Goal: Task Accomplishment & Management: Complete application form

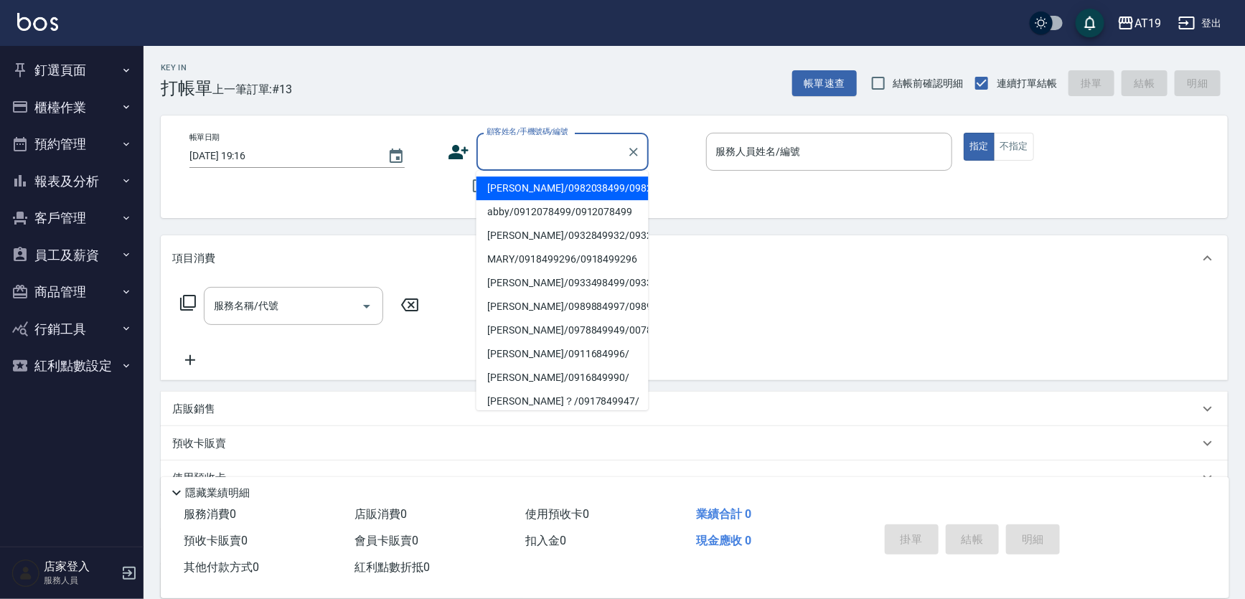
drag, startPoint x: 510, startPoint y: 157, endPoint x: 796, endPoint y: 37, distance: 310.4
click at [510, 156] on input "顧客姓名/手機號碼/編號" at bounding box center [552, 151] width 138 height 25
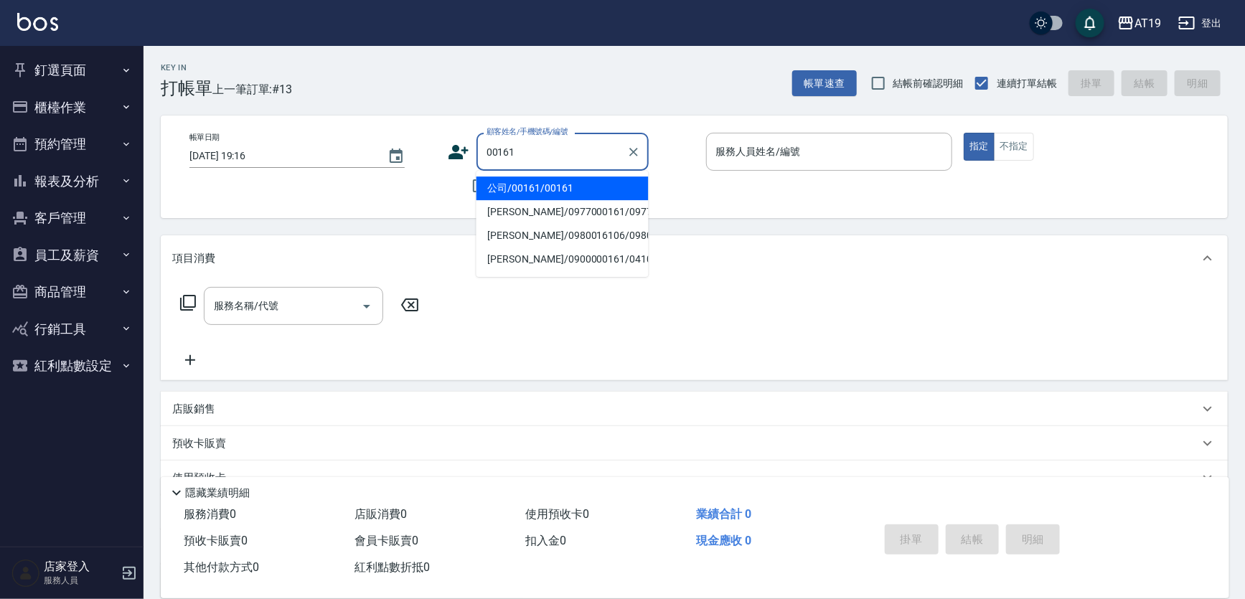
type input "公司/00161/00161"
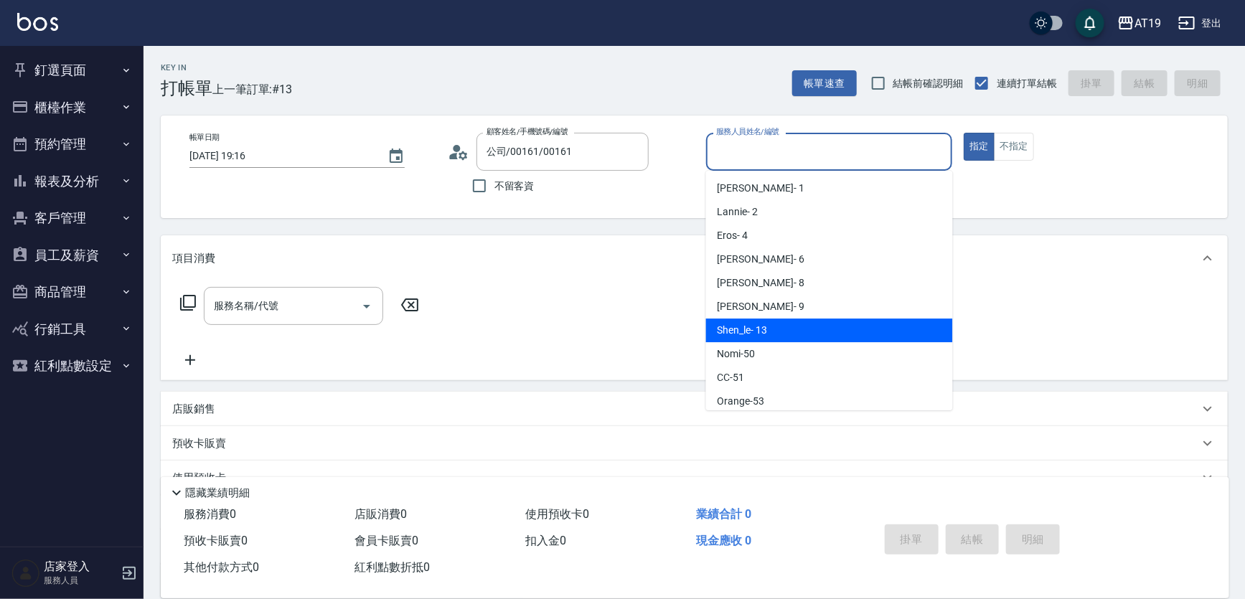
type input "Shen_le- 13"
type button "true"
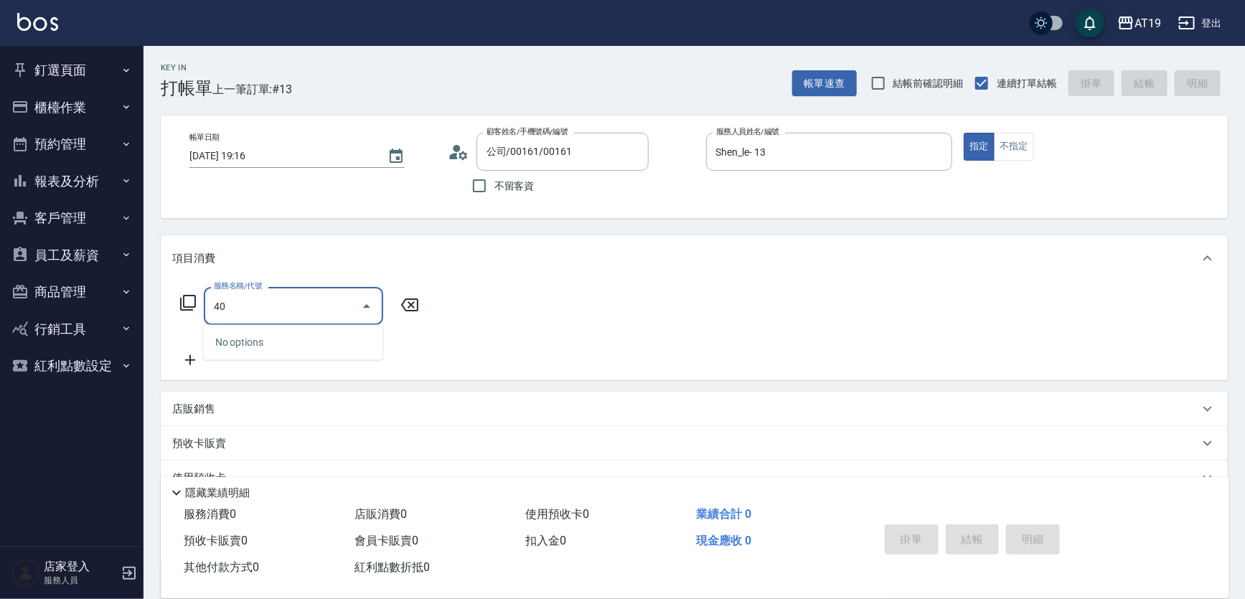
type input "401"
type input "30"
type input "剪髮(401)"
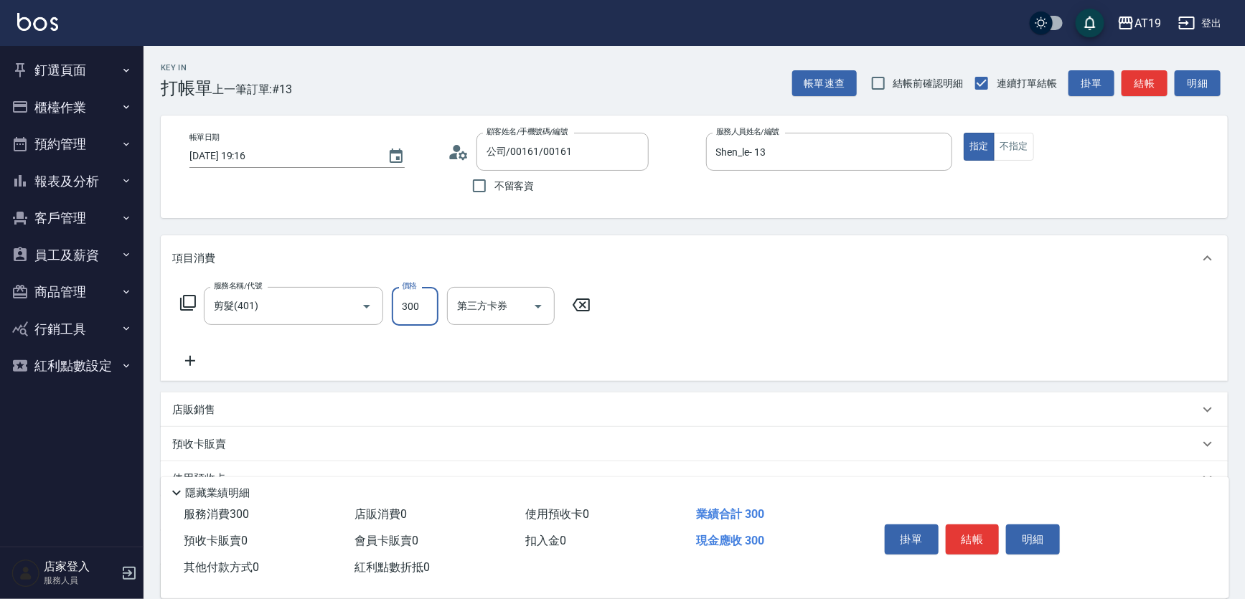
type input "0"
type input "400"
type input "40"
type input "400"
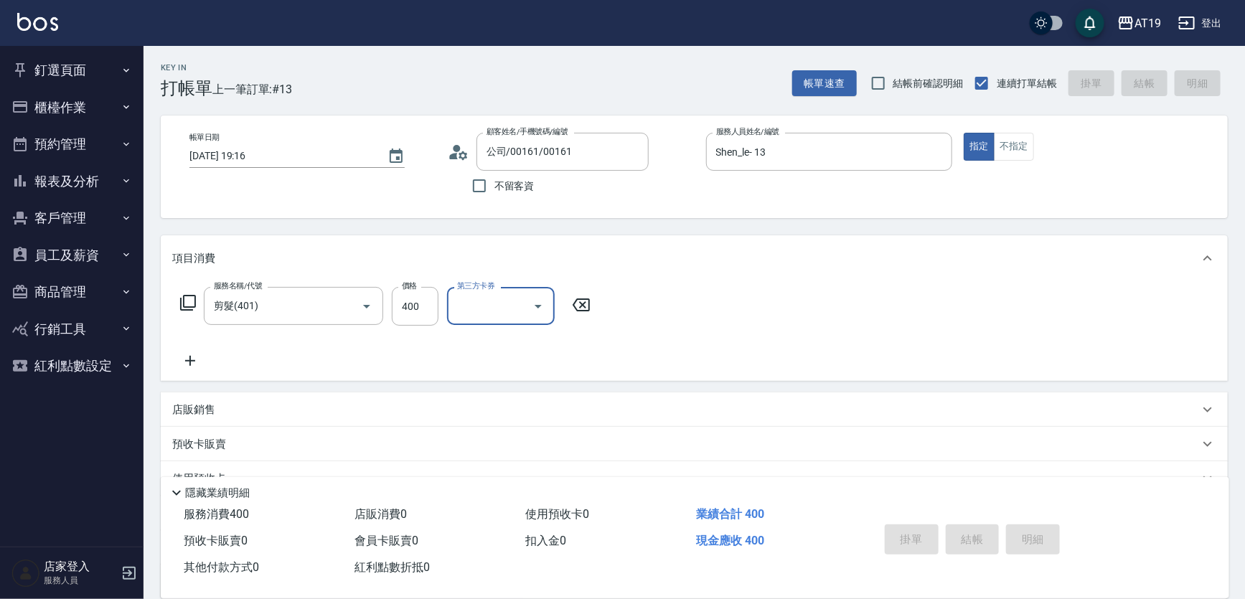
type input "[DATE] 20:06"
type input "0"
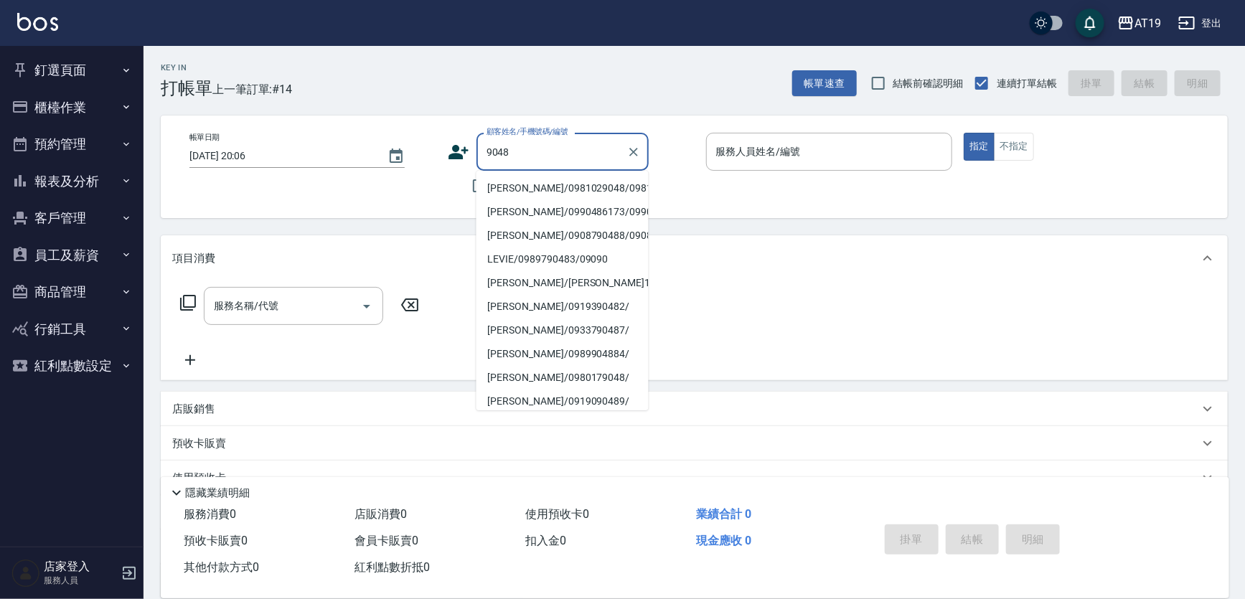
type input "[PERSON_NAME]/0981029048/0981029048"
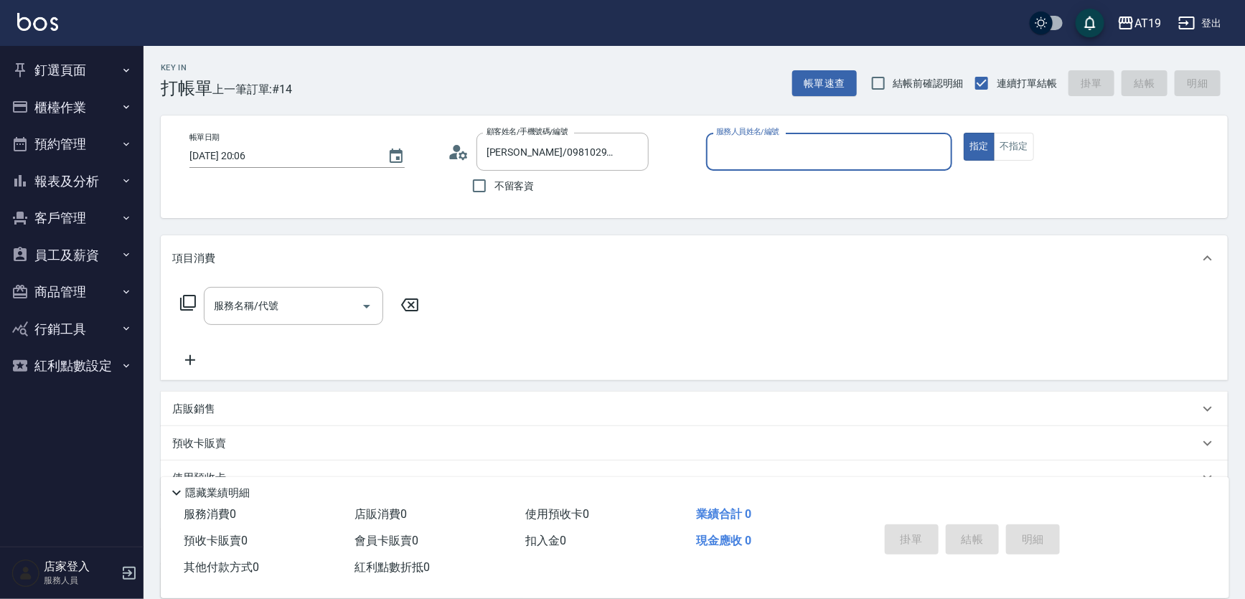
type input "[PERSON_NAME]- 8"
click at [964, 133] on button "指定" at bounding box center [979, 147] width 31 height 28
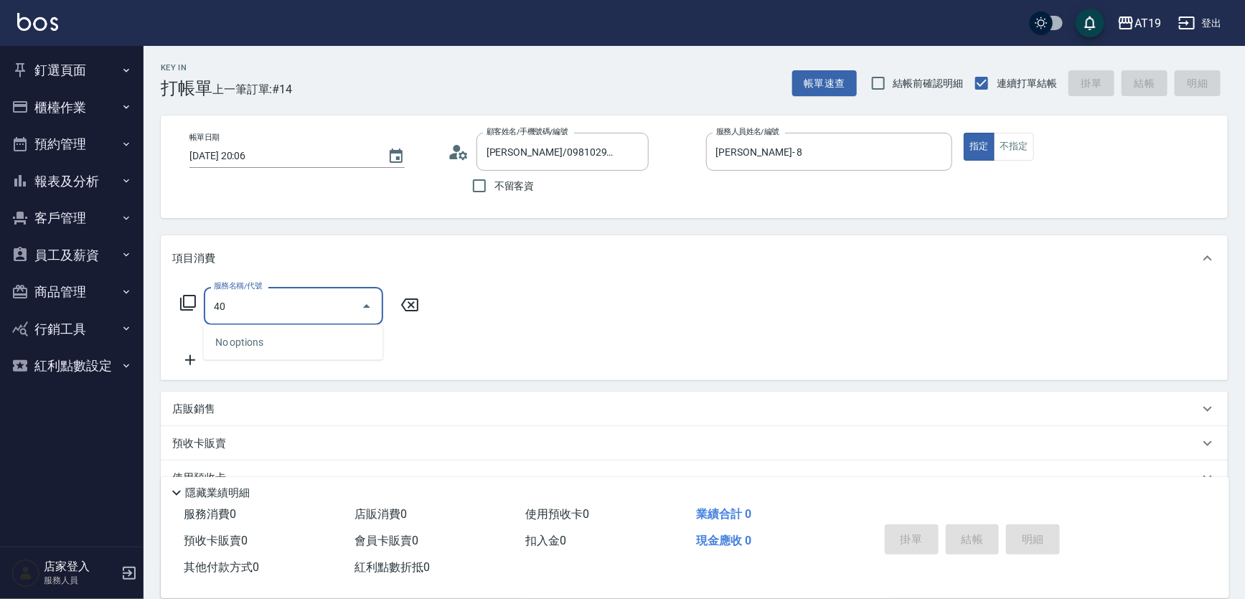
type input "401"
type input "30"
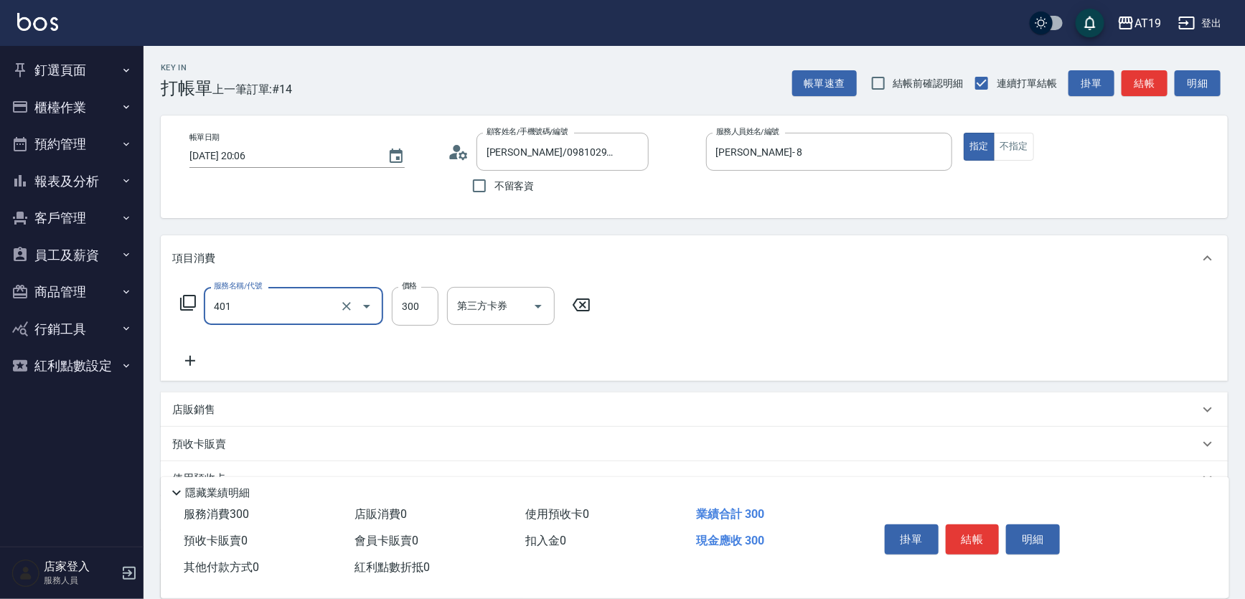
type input "剪髮(401)"
type input "0"
type input "27"
type input "20"
type input "275"
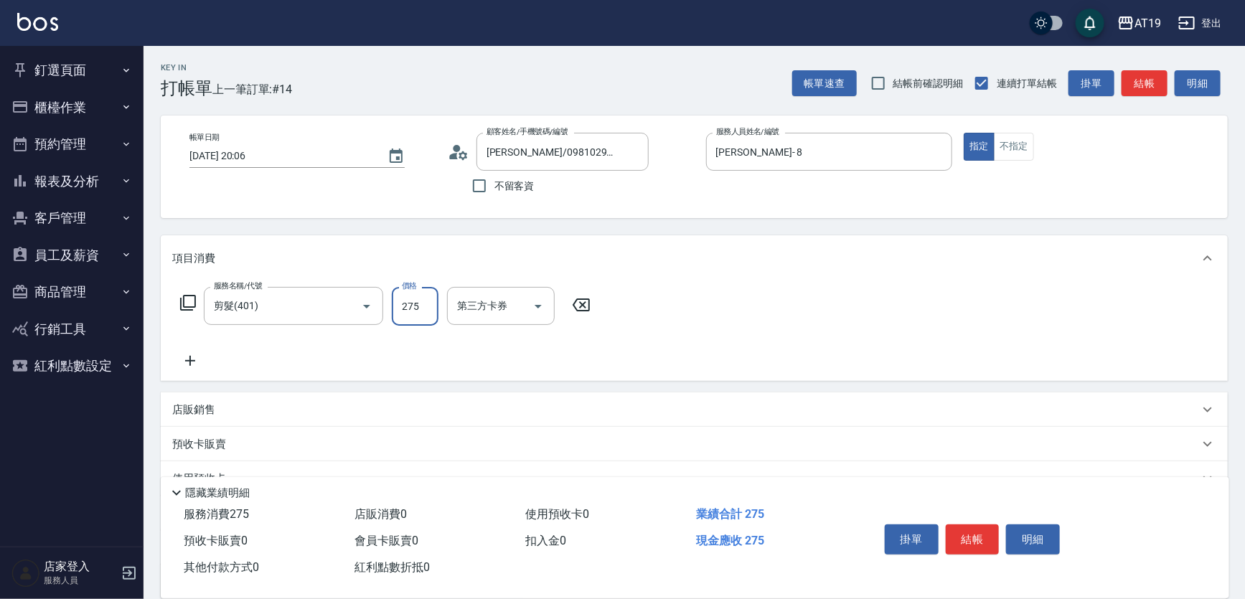
type input "0"
type input "22"
type input "20"
type input "227"
type input "220"
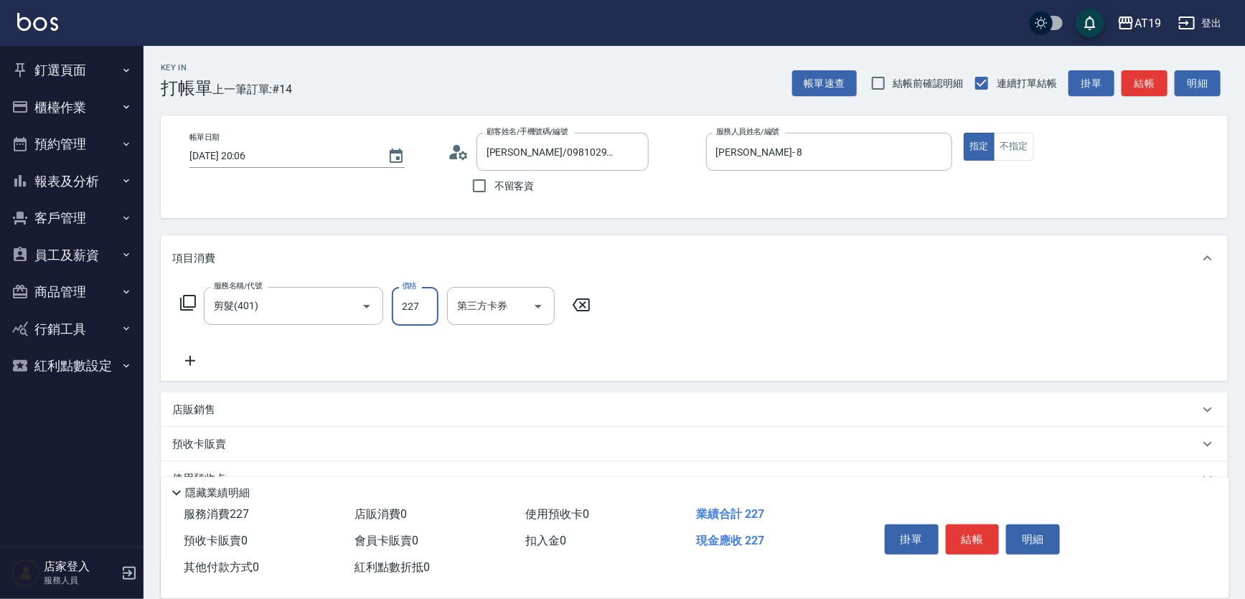
type input "2272"
type input "20"
type input "227"
type input "0"
type input "27"
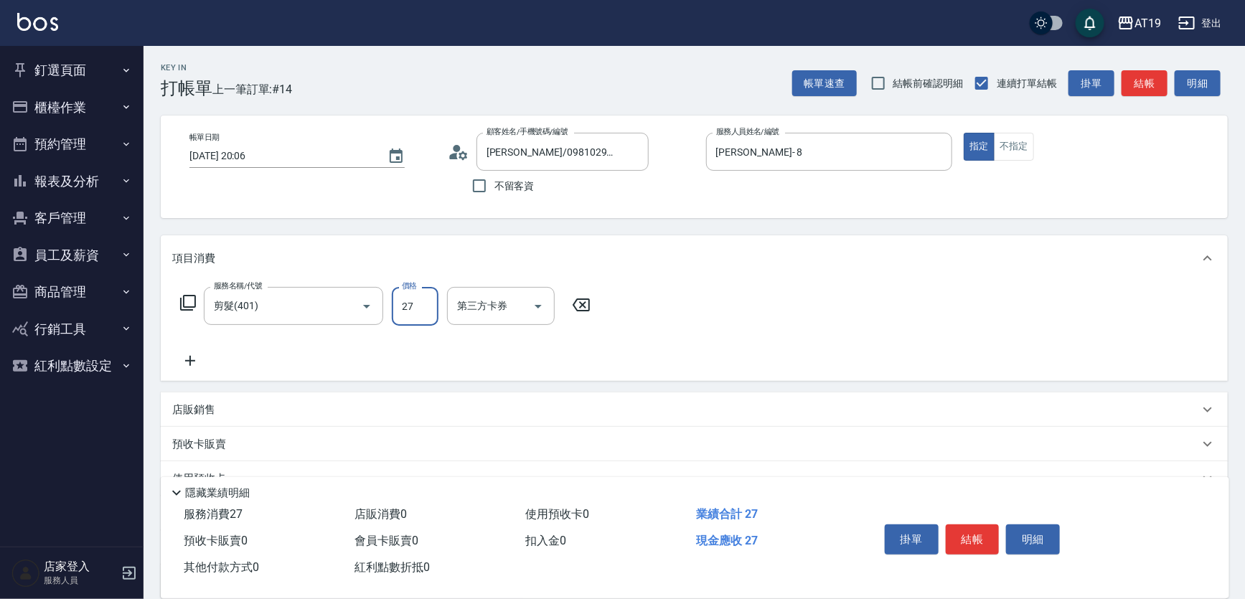
type input "20"
type input "272"
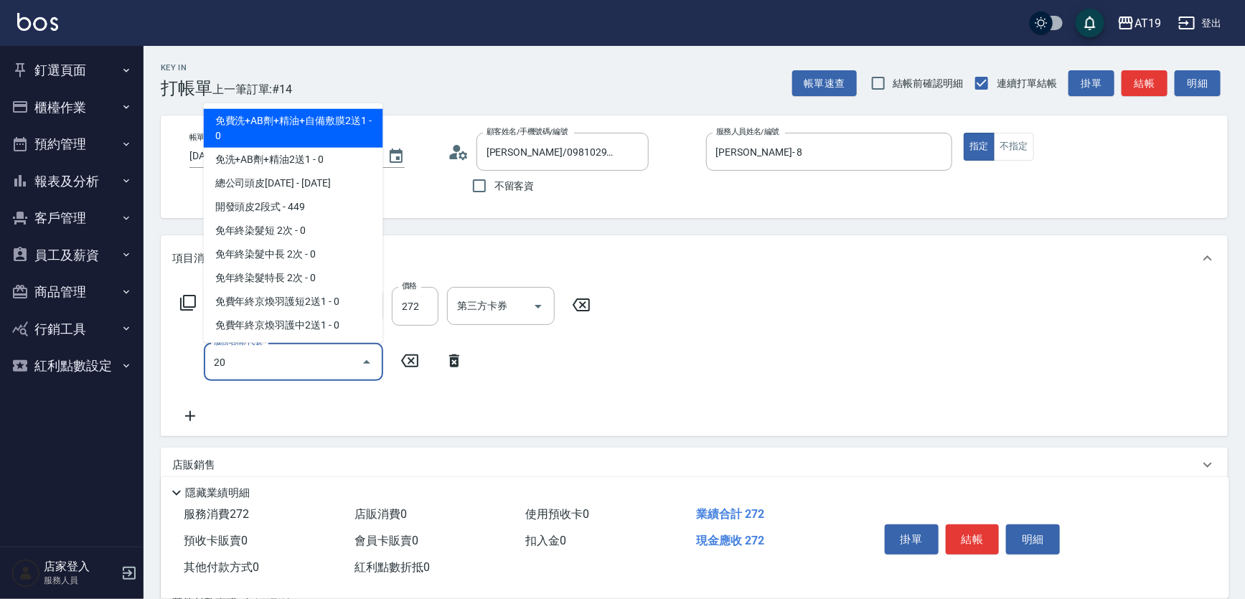
type input "201"
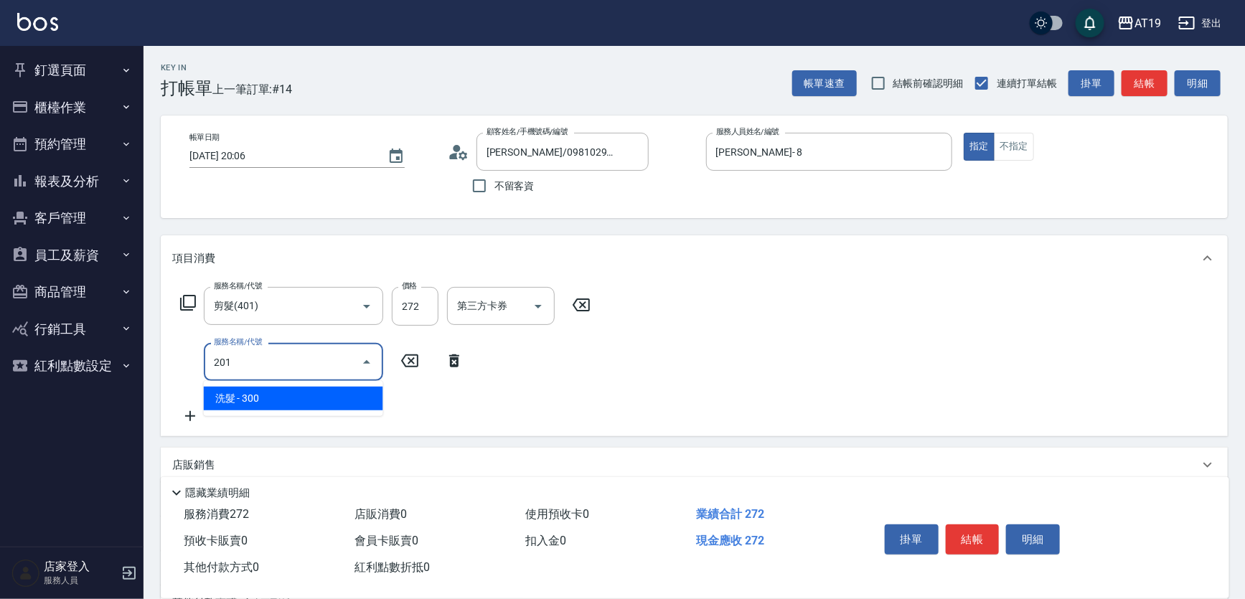
type input "50"
type input "洗髮(201)"
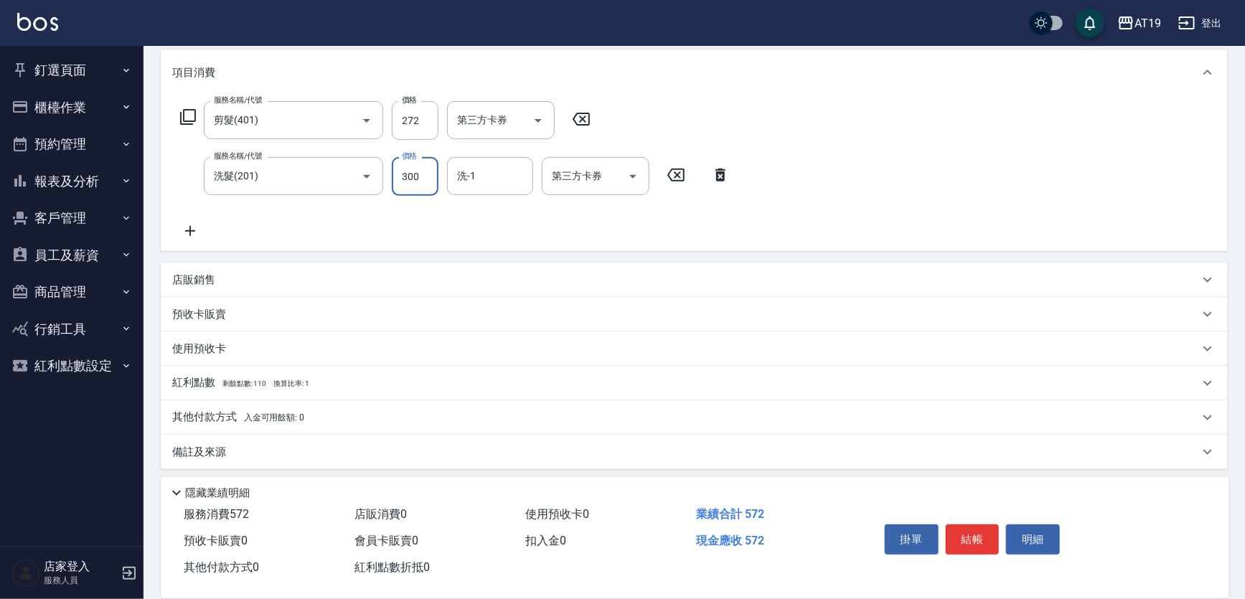
scroll to position [190, 0]
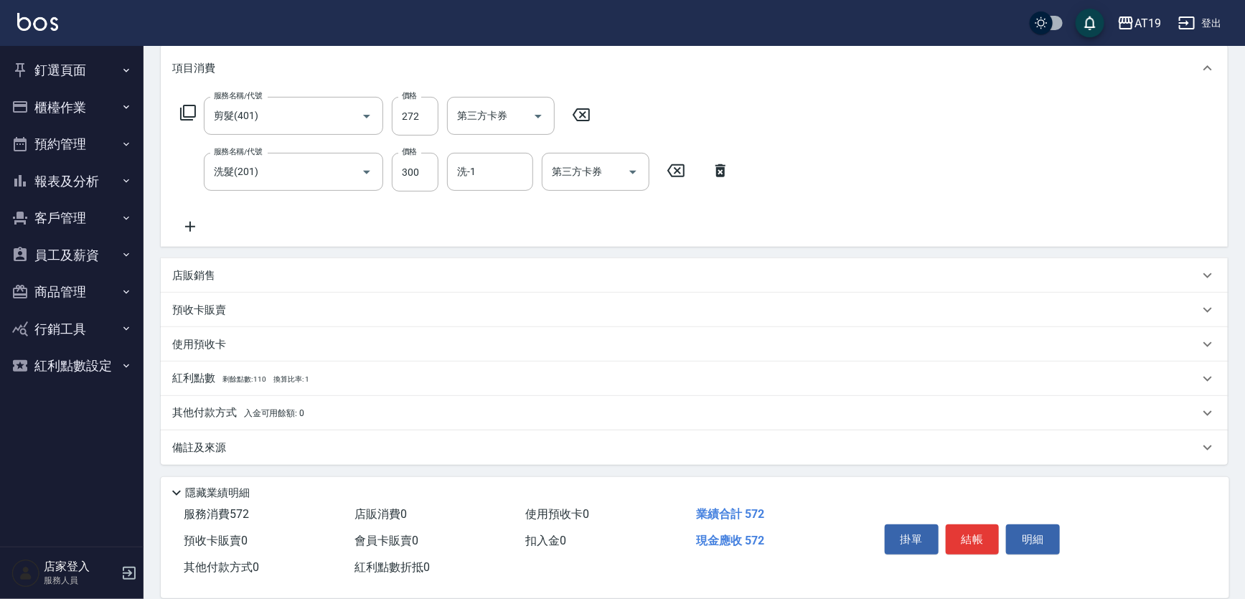
click at [211, 263] on div "店販銷售" at bounding box center [694, 275] width 1067 height 34
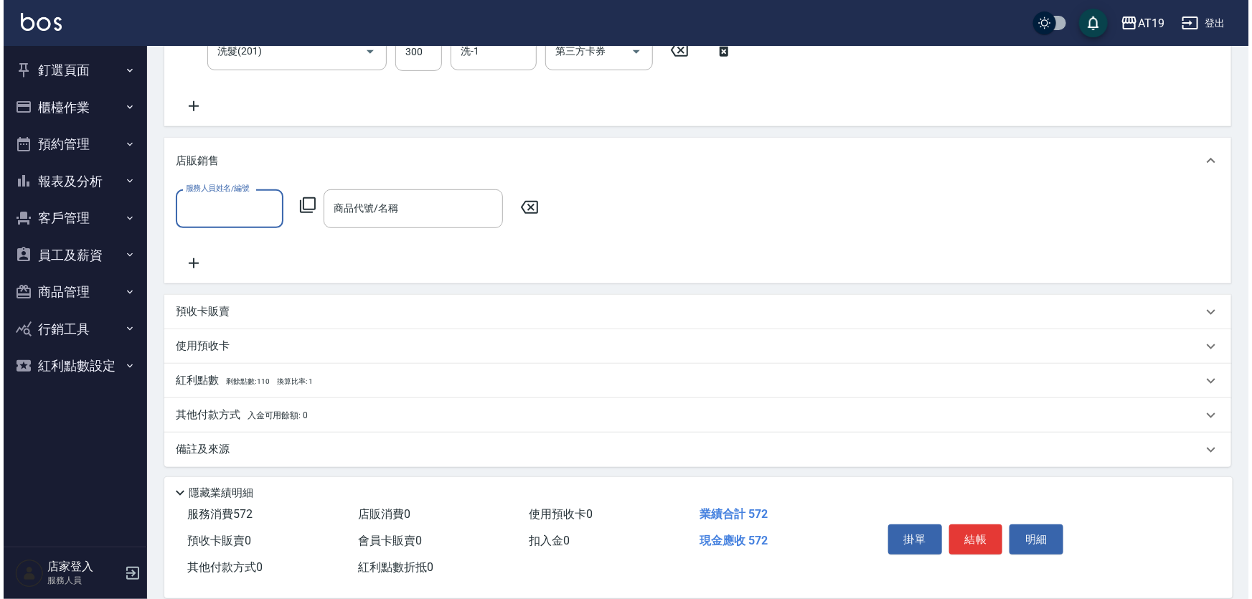
scroll to position [312, 0]
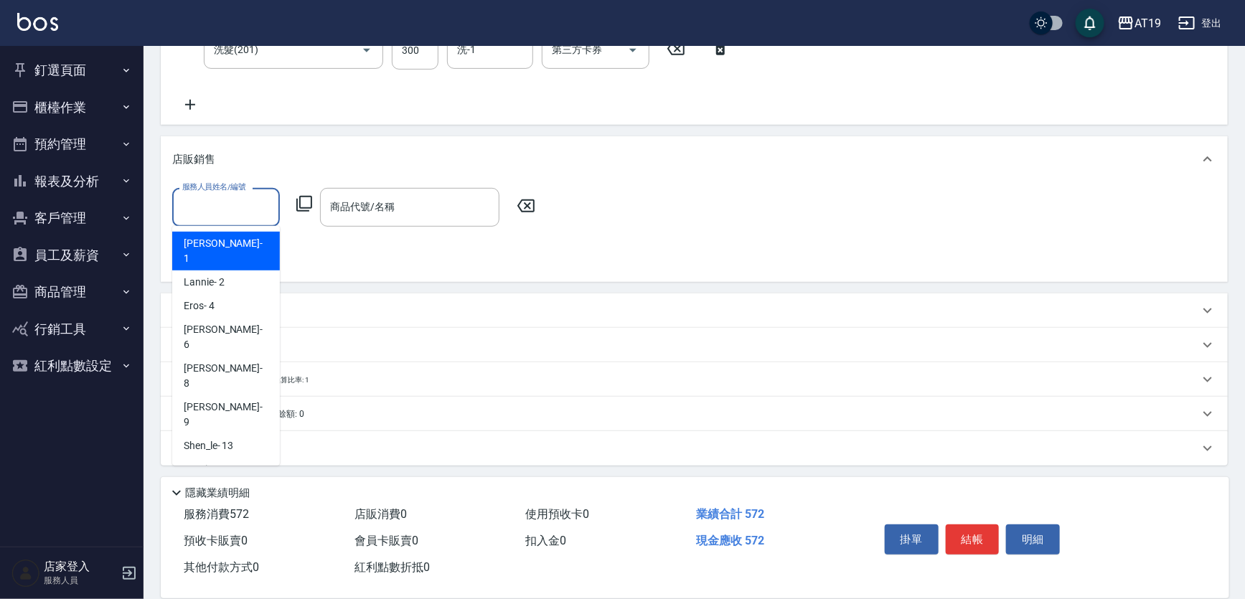
click at [220, 213] on input "服務人員姓名/編號" at bounding box center [226, 206] width 95 height 25
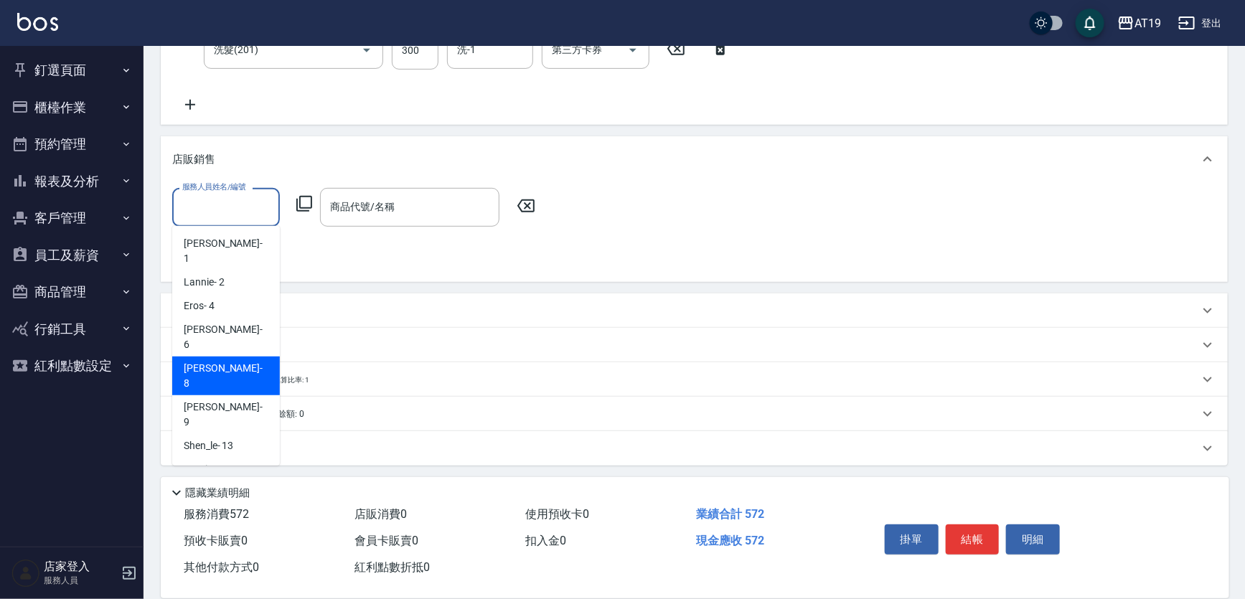
click at [215, 357] on div "[PERSON_NAME] - 8" at bounding box center [226, 376] width 108 height 39
type input "[PERSON_NAME]- 8"
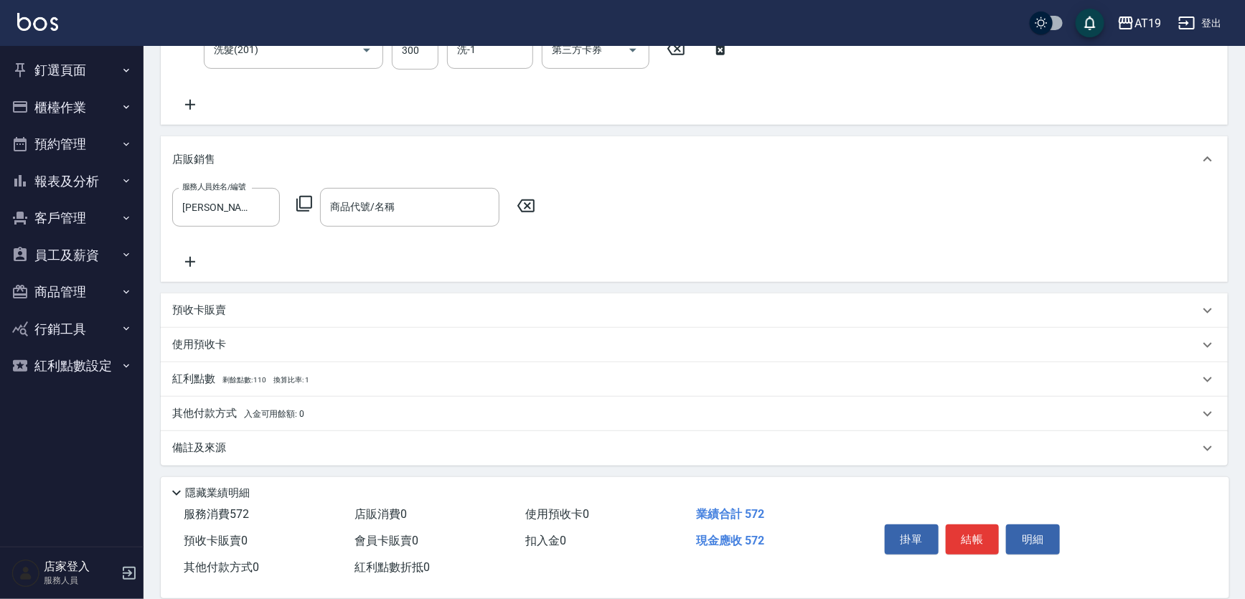
click at [304, 205] on icon at bounding box center [304, 203] width 17 height 17
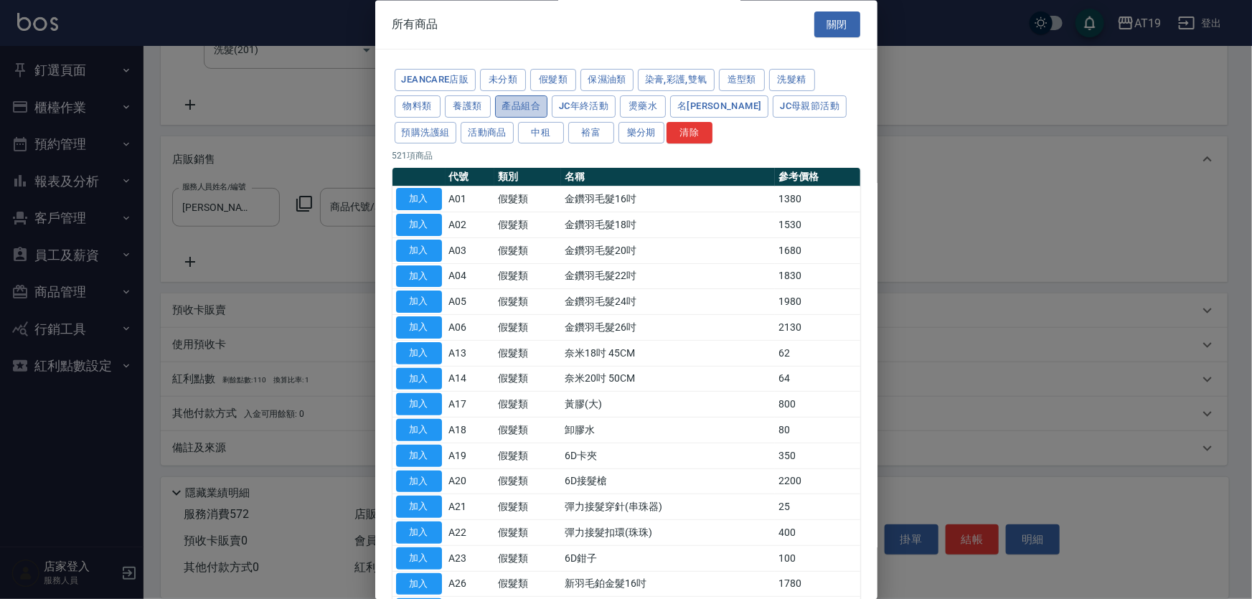
click at [504, 108] on button "產品組合" at bounding box center [521, 106] width 53 height 22
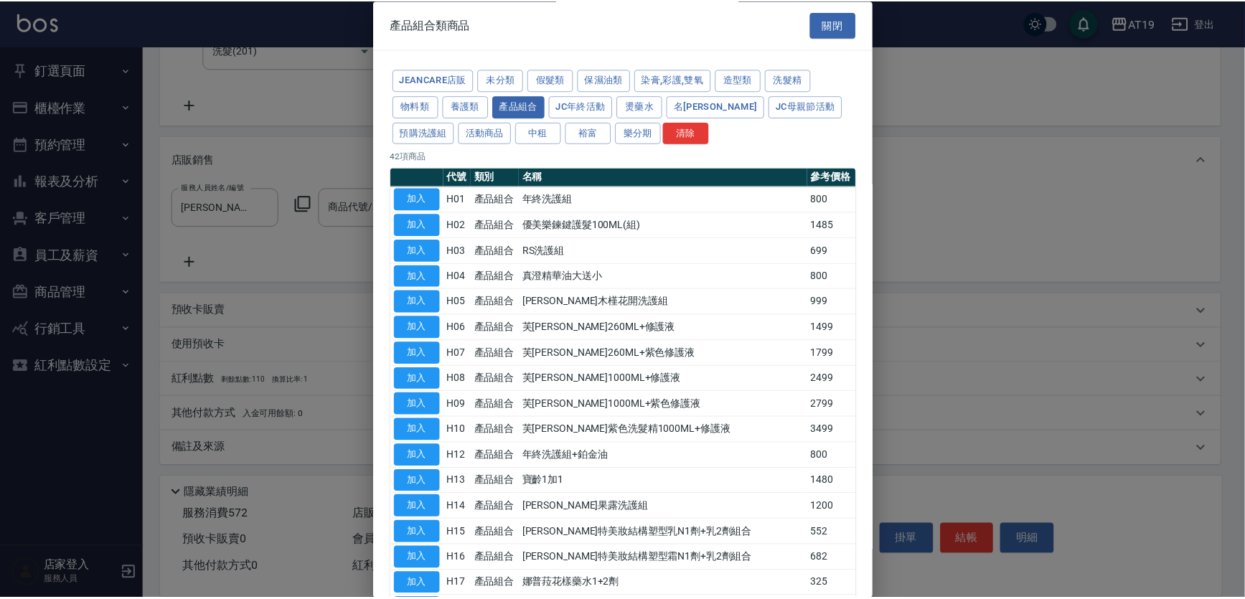
scroll to position [0, 0]
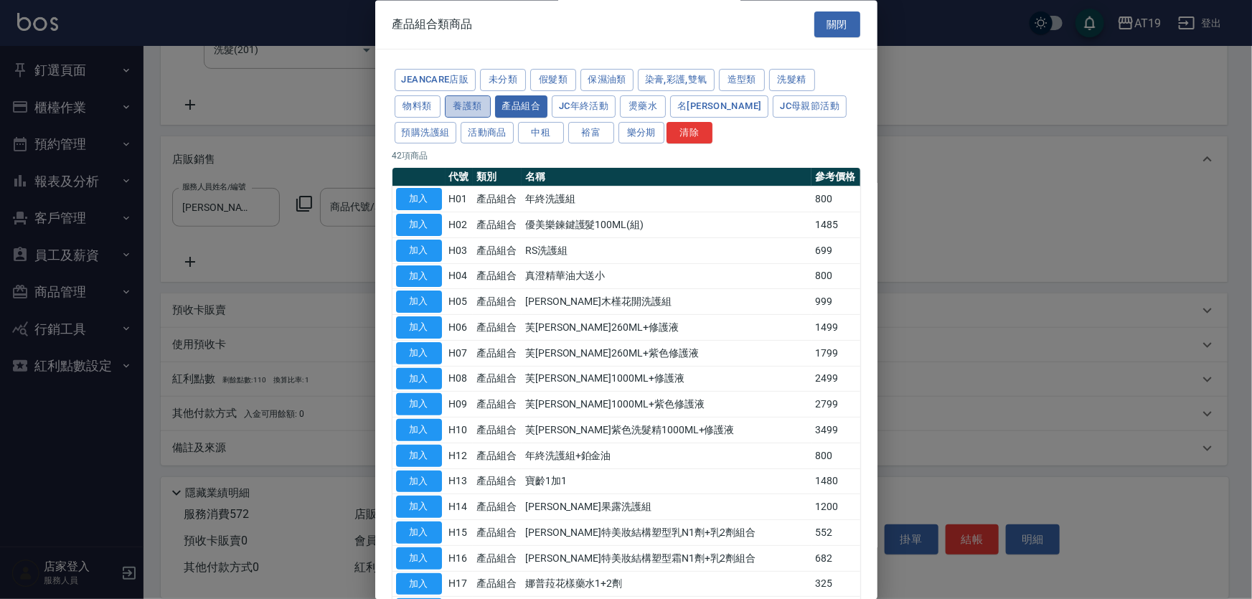
click at [474, 108] on button "養護類" at bounding box center [468, 106] width 46 height 22
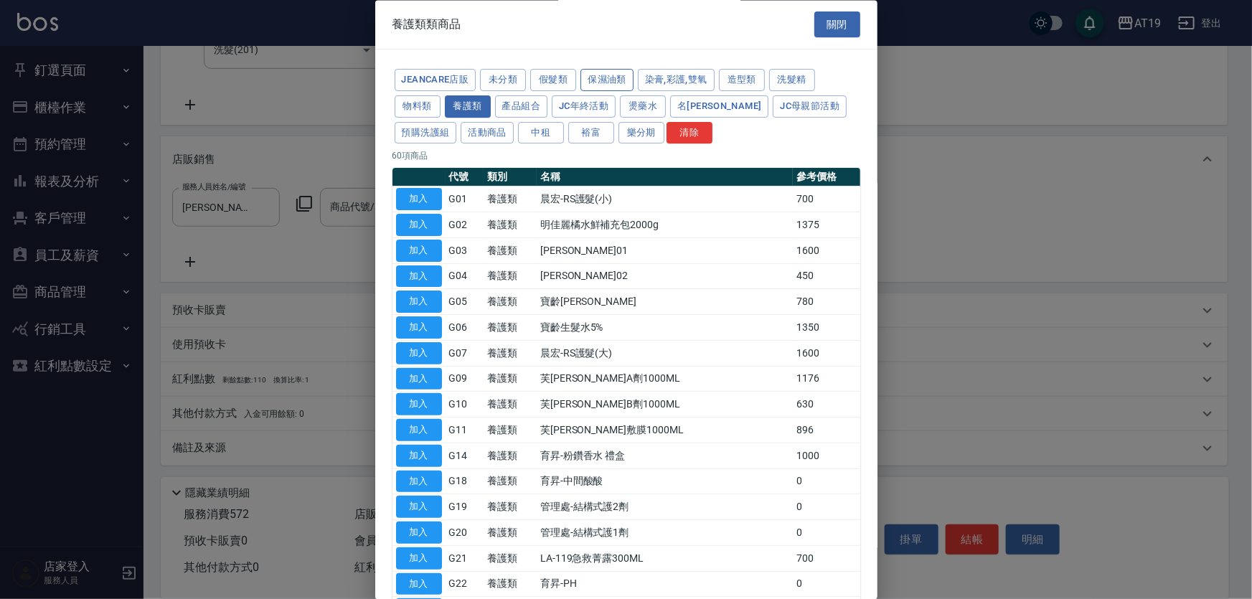
click at [599, 85] on button "保濕油類" at bounding box center [607, 81] width 53 height 22
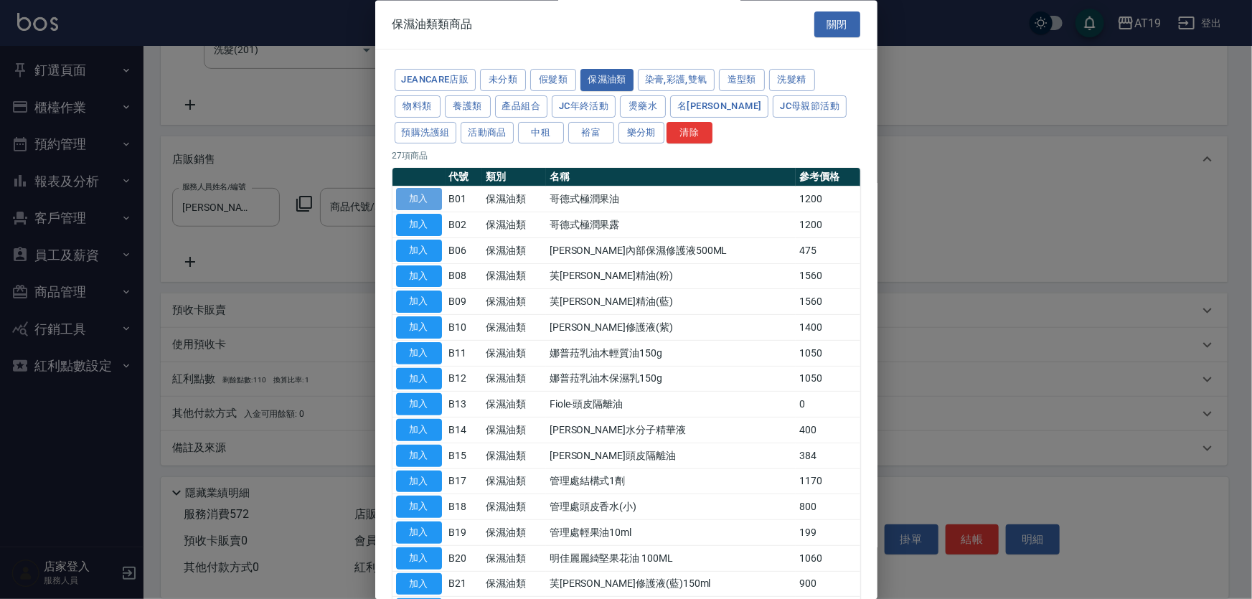
click at [415, 194] on button "加入" at bounding box center [419, 200] width 46 height 22
type input "哥德式極潤果油"
type input "170"
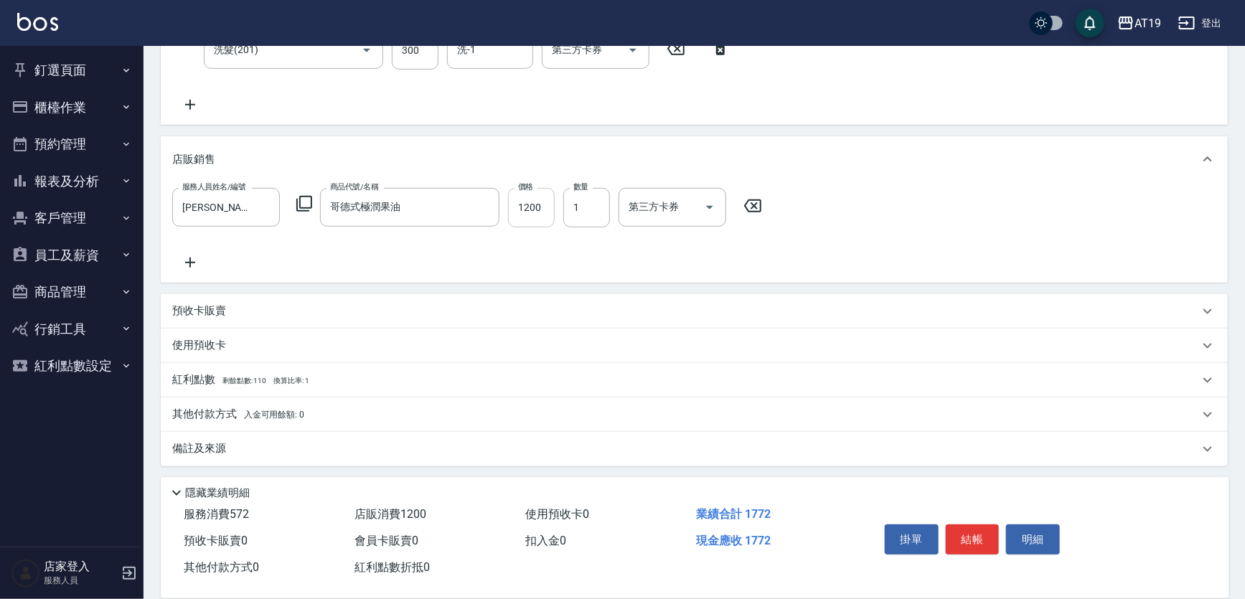
click at [532, 196] on input "1200" at bounding box center [531, 207] width 47 height 39
type input "7"
type input "50"
type input "79"
type input "130"
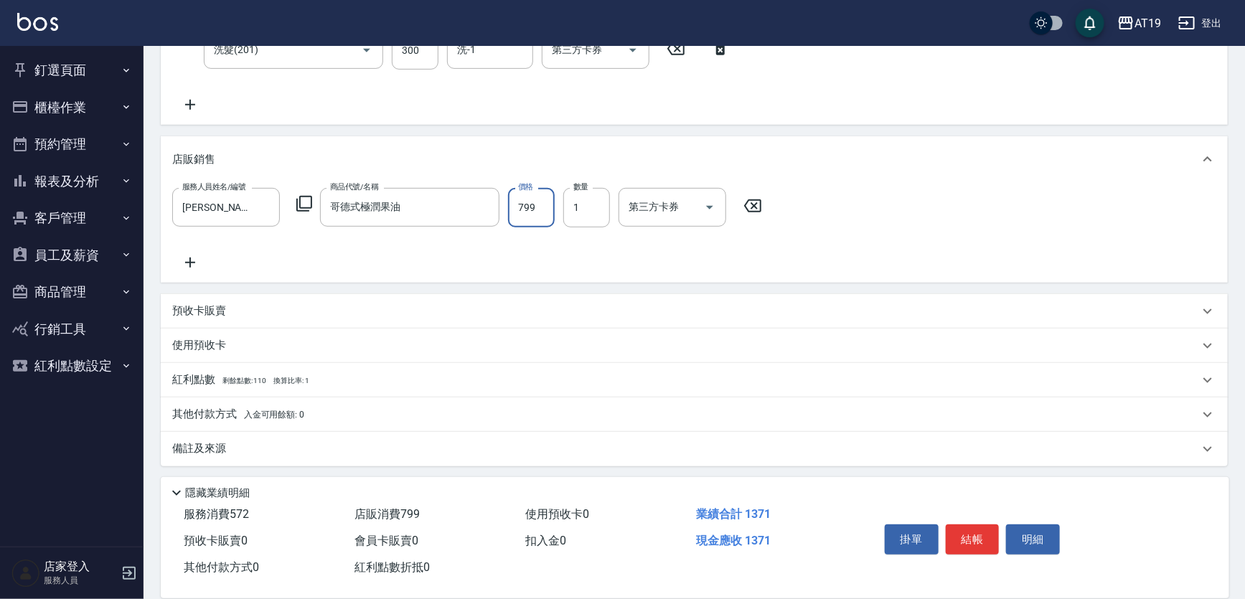
scroll to position [313, 0]
type input "799"
click at [255, 415] on span "入金可用餘額: 0" at bounding box center [274, 414] width 61 height 10
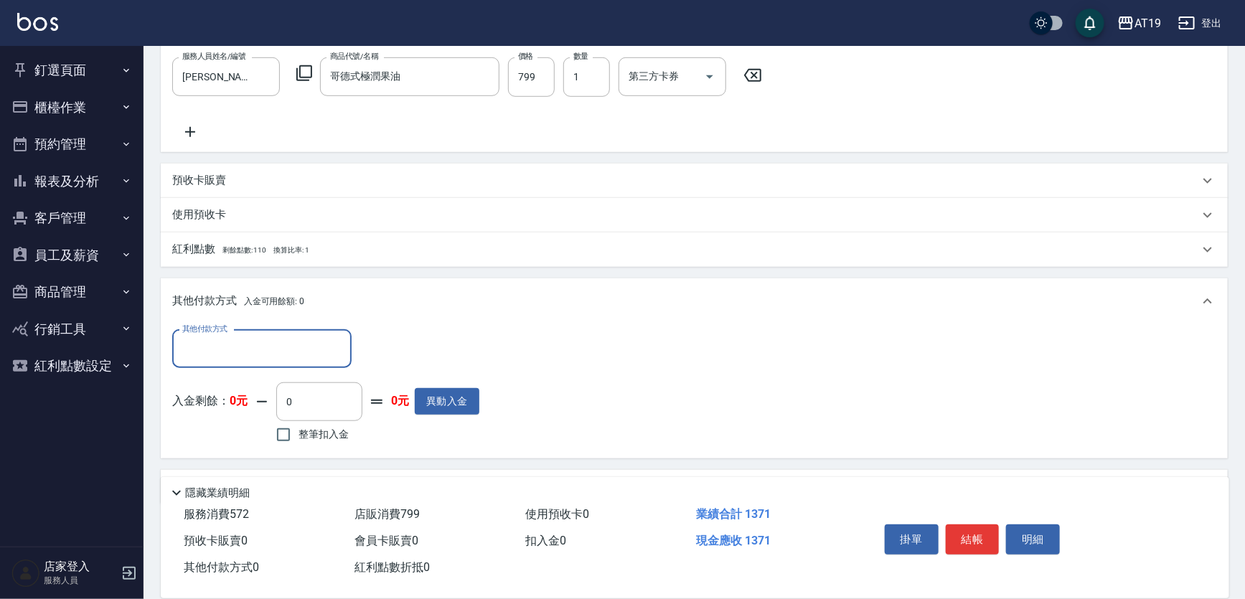
scroll to position [482, 0]
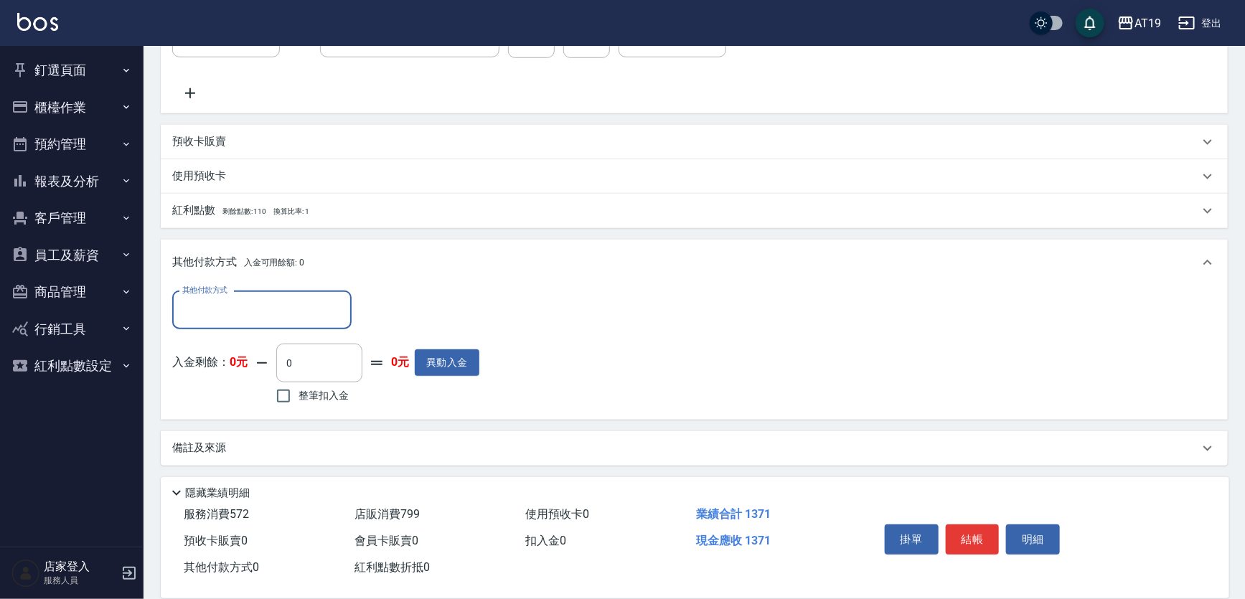
click at [243, 324] on div "其他付款方式" at bounding box center [261, 310] width 179 height 38
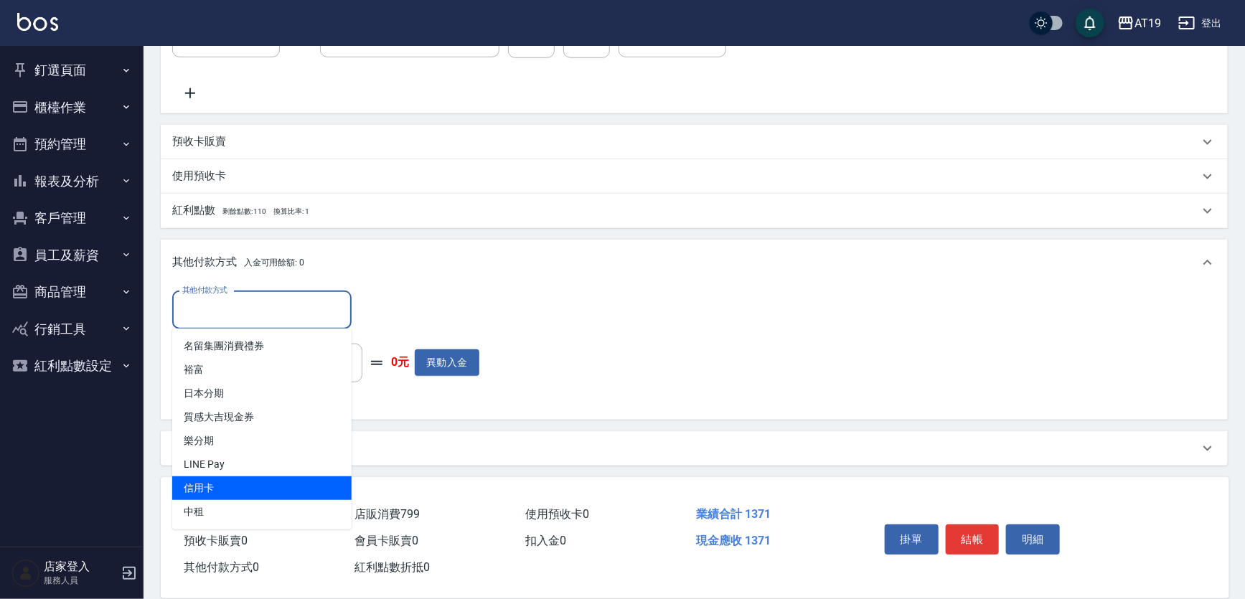
click at [222, 491] on span "信用卡" at bounding box center [261, 489] width 179 height 24
type input "信用卡"
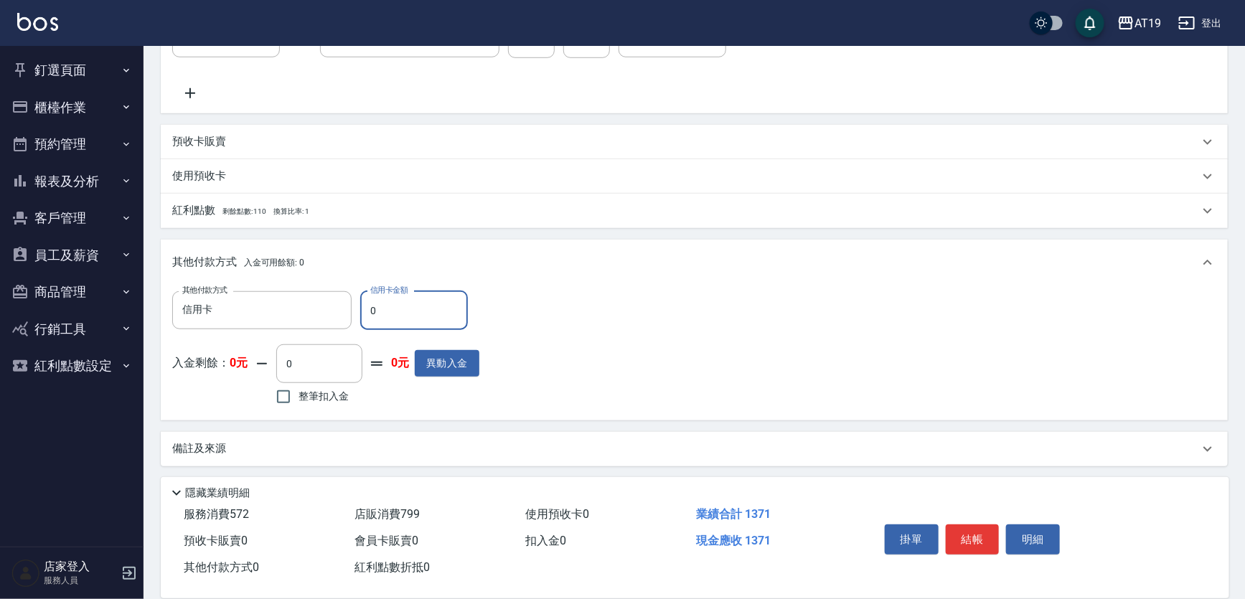
drag, startPoint x: 409, startPoint y: 308, endPoint x: 363, endPoint y: 304, distance: 46.1
click at [363, 304] on input "0" at bounding box center [414, 310] width 108 height 39
type input "11"
type input "120"
type input "113"
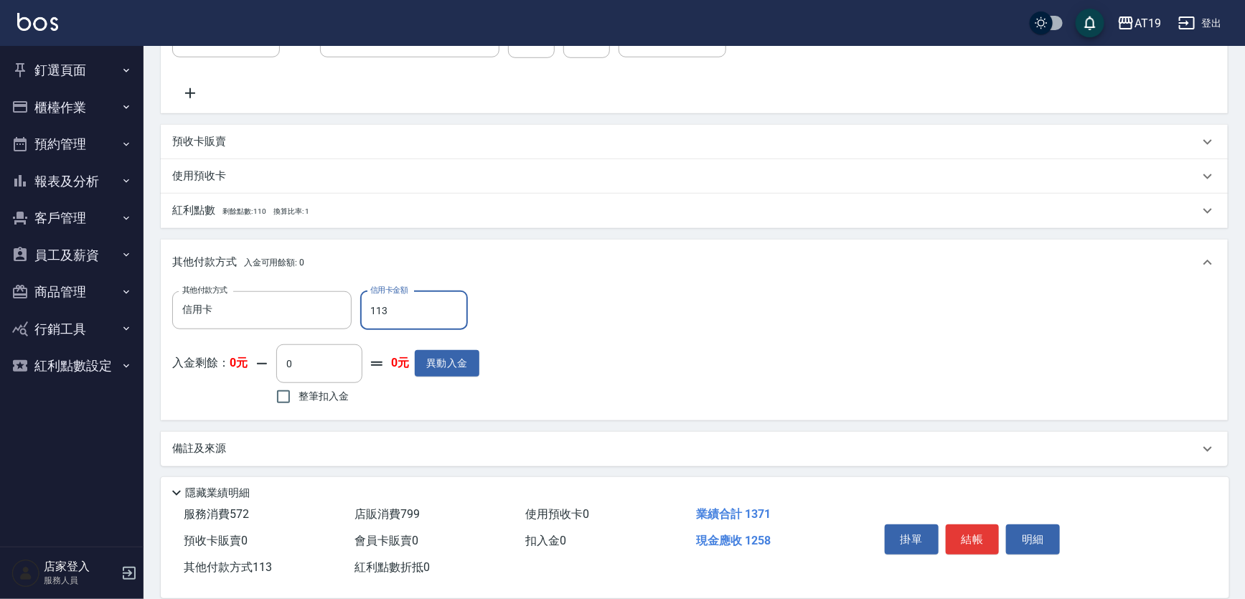
type input "20"
type input "1137"
type input "120"
type input "137"
type input "0"
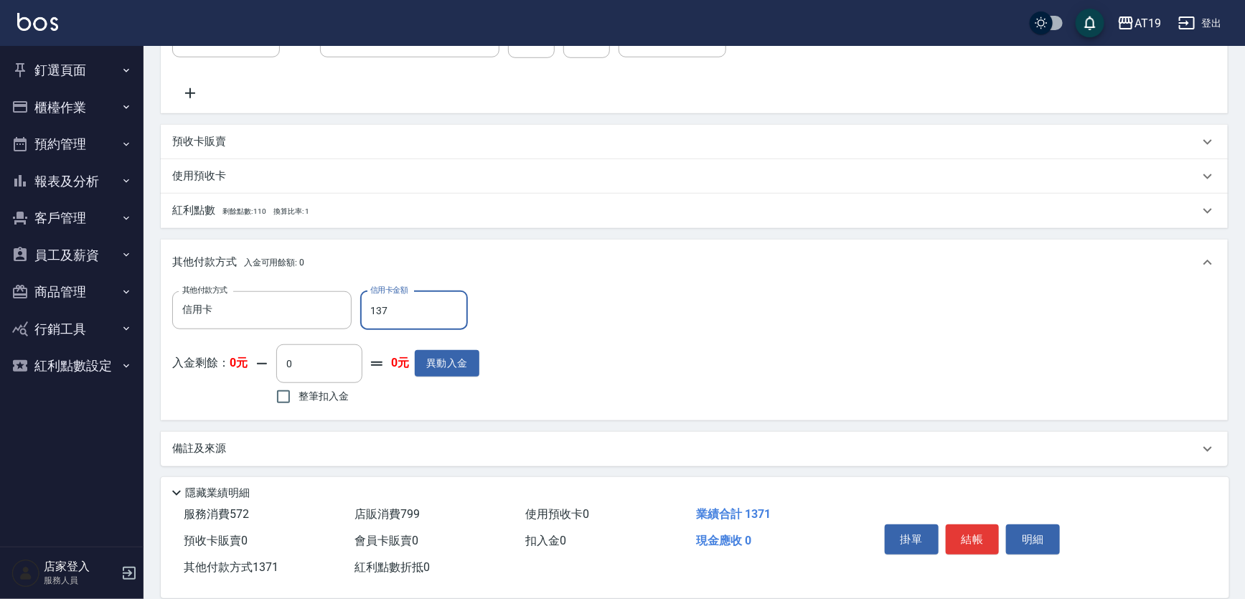
type input "1371"
type input "[DATE] 20:08"
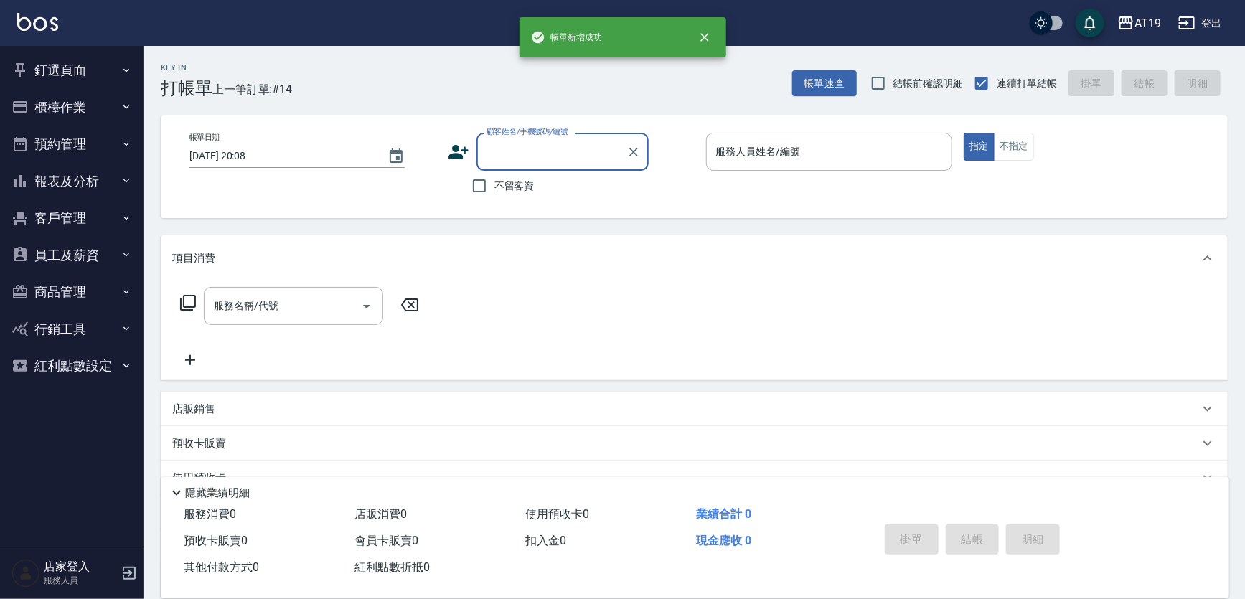
scroll to position [0, 0]
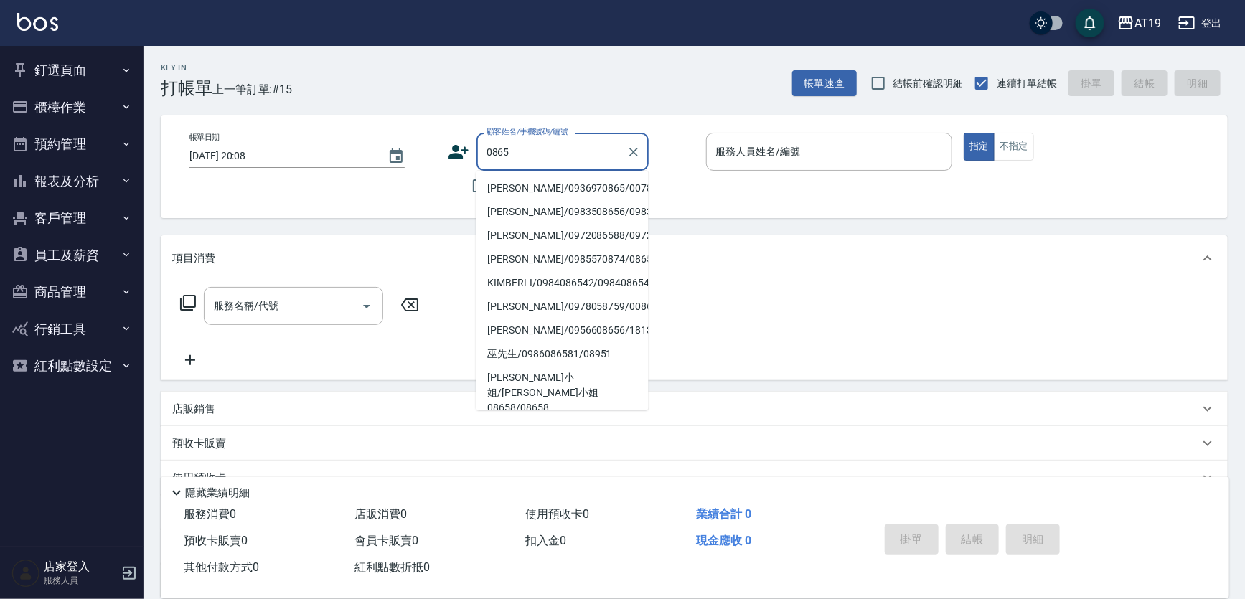
type input "[PERSON_NAME]/0936970865/00788"
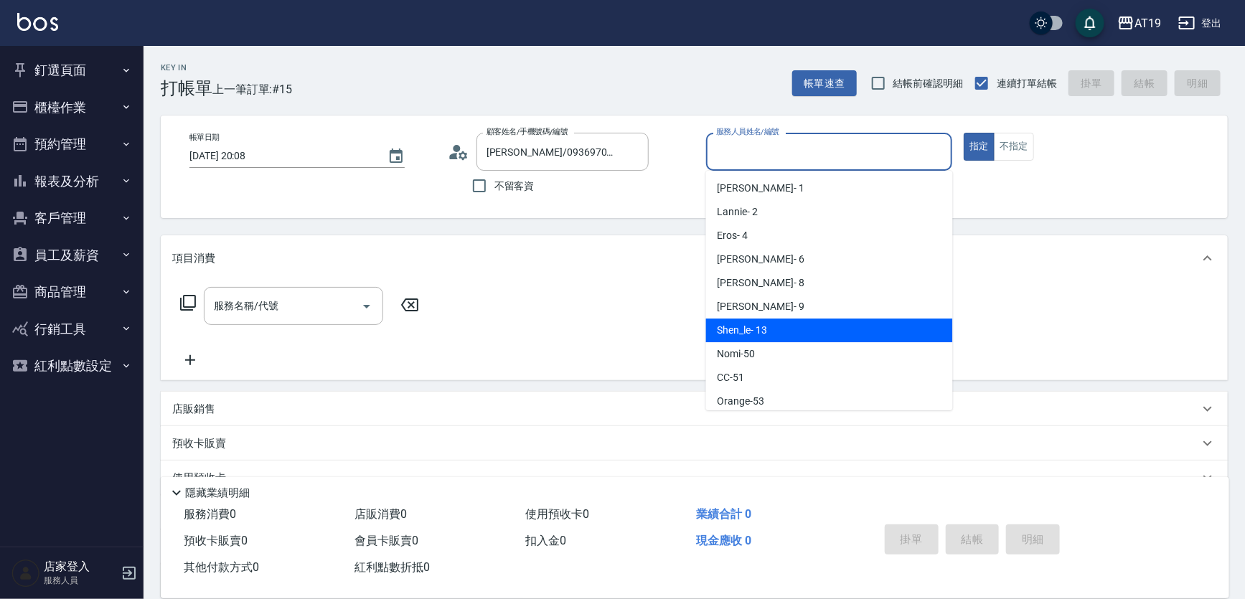
type input "Shen_le- 13"
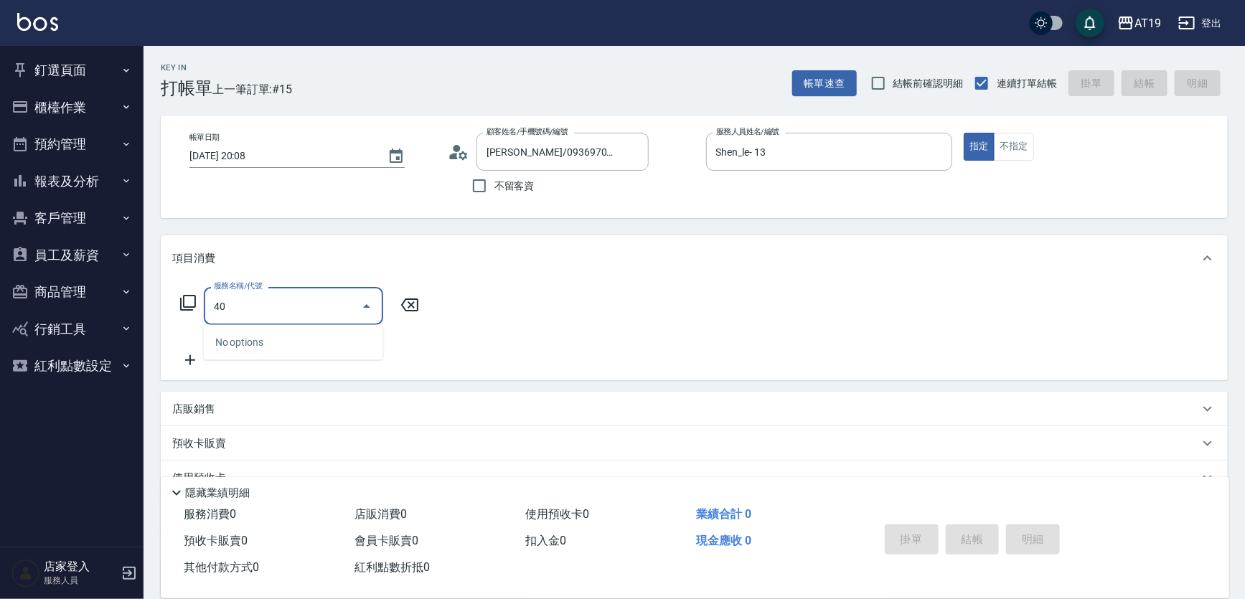
type input "401"
type input "30"
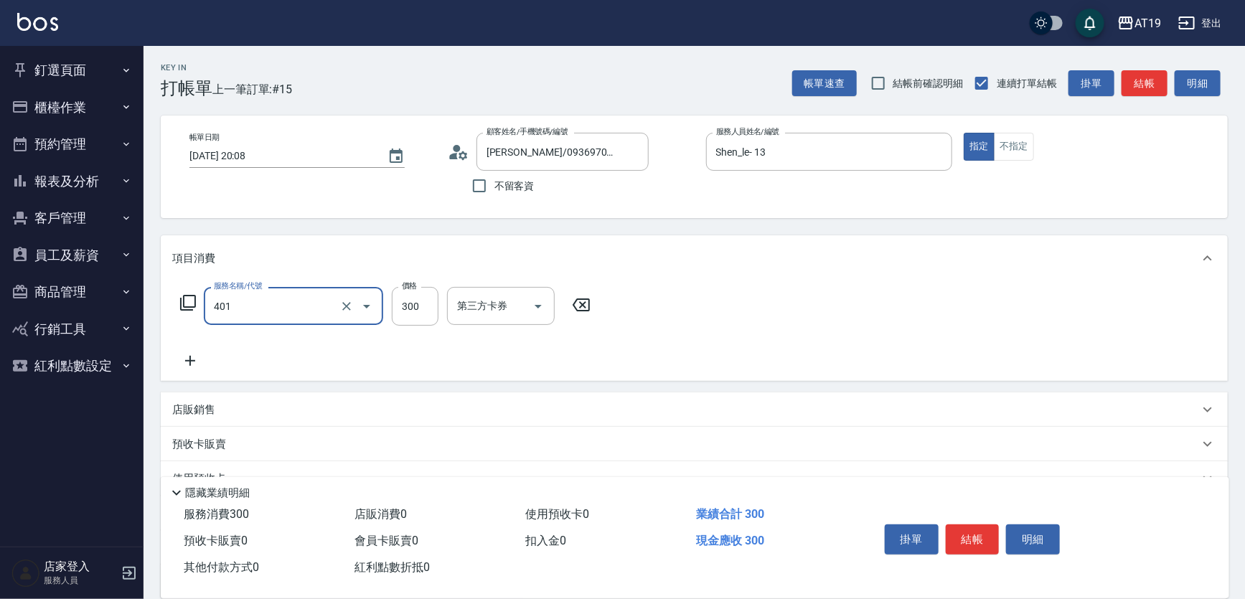
type input "剪髮(401)"
type input "0"
type input "40"
type input "400"
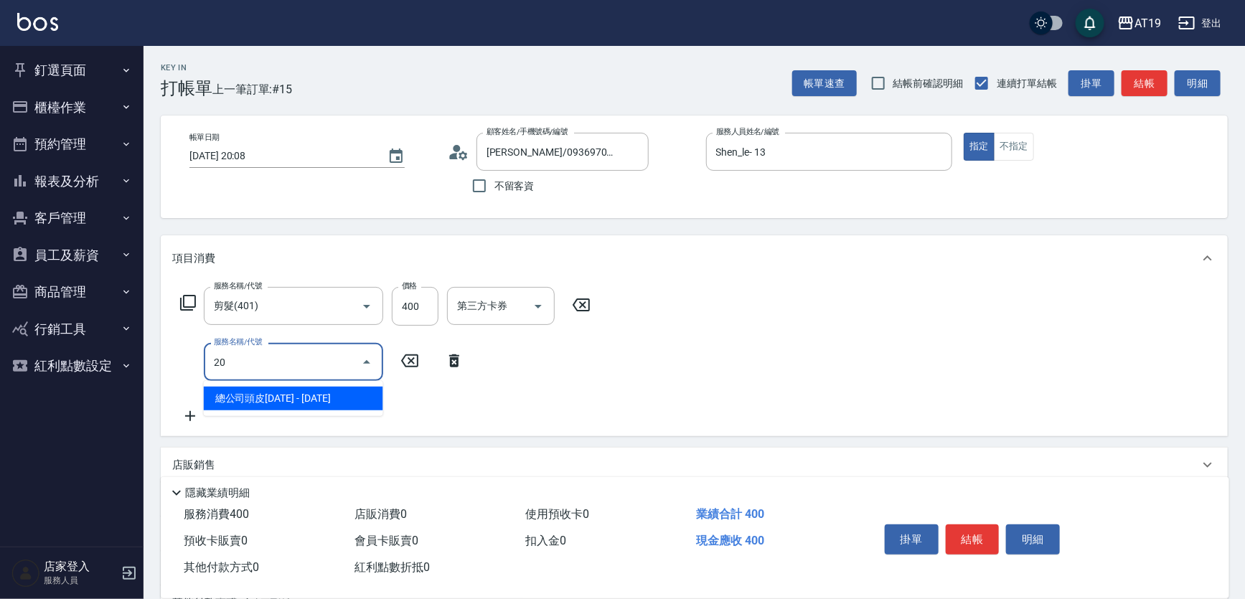
type input "201"
type input "70"
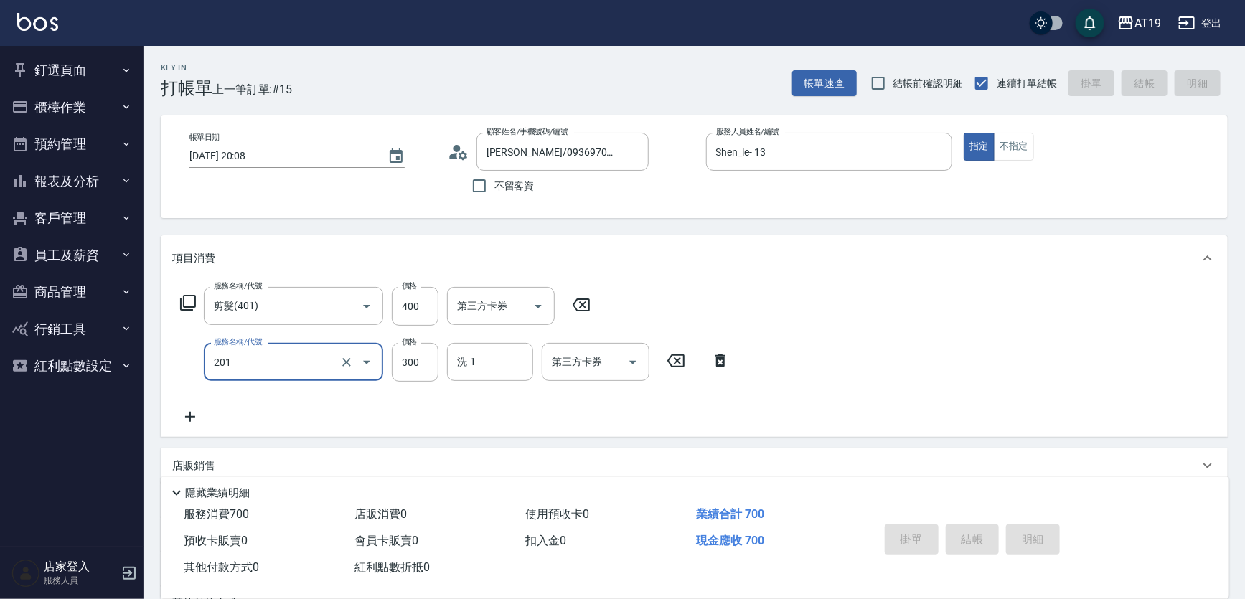
type input "0"
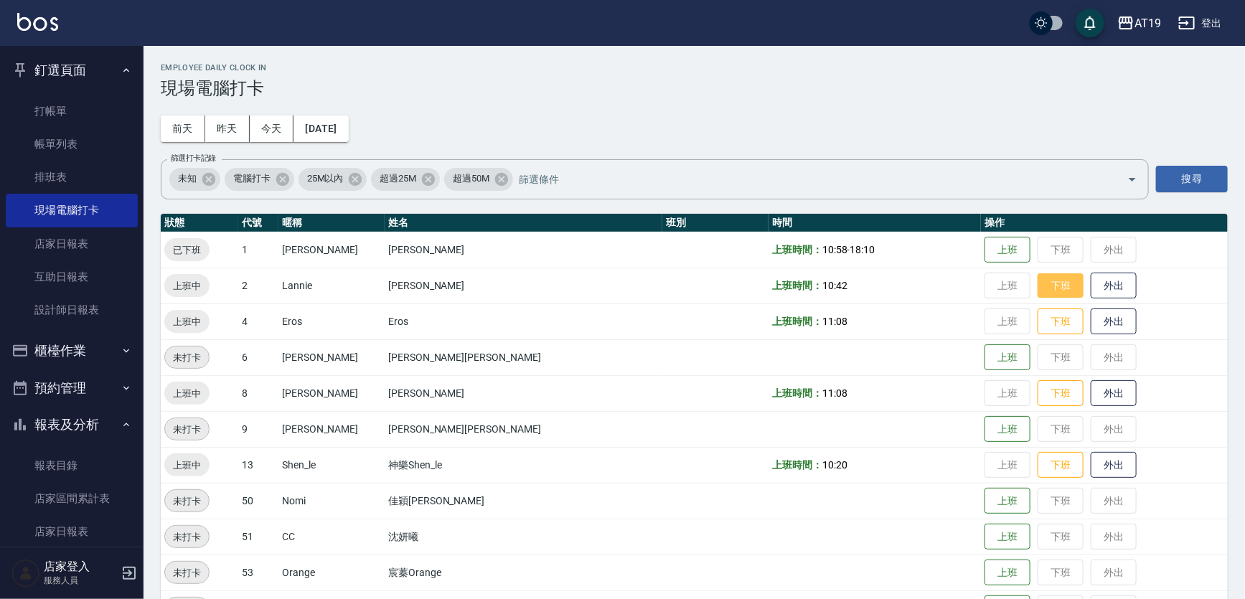
click at [1038, 287] on button "下班" at bounding box center [1061, 285] width 46 height 25
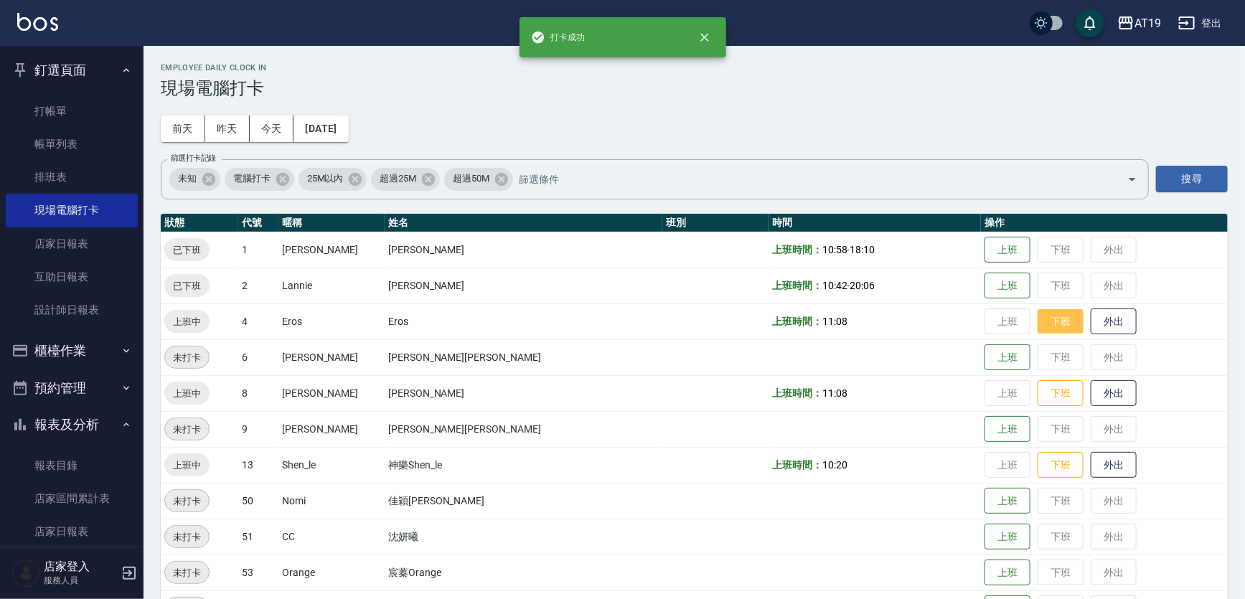
click at [1038, 322] on button "下班" at bounding box center [1061, 321] width 46 height 25
click at [1038, 389] on button "下班" at bounding box center [1061, 393] width 46 height 25
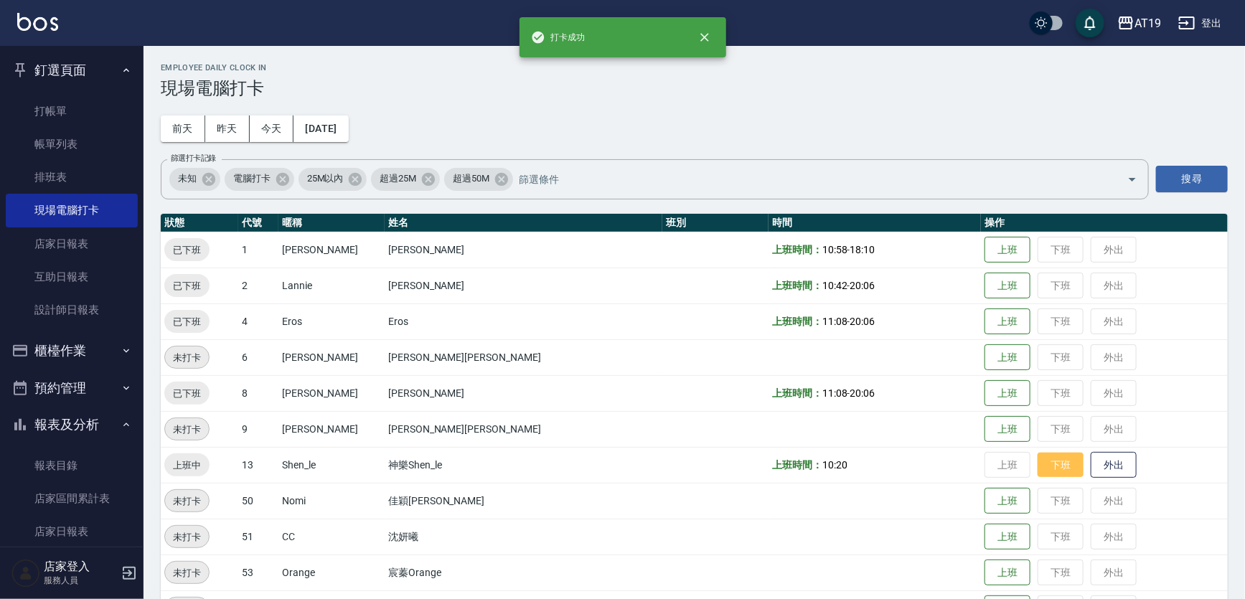
click at [1038, 468] on button "下班" at bounding box center [1061, 465] width 46 height 25
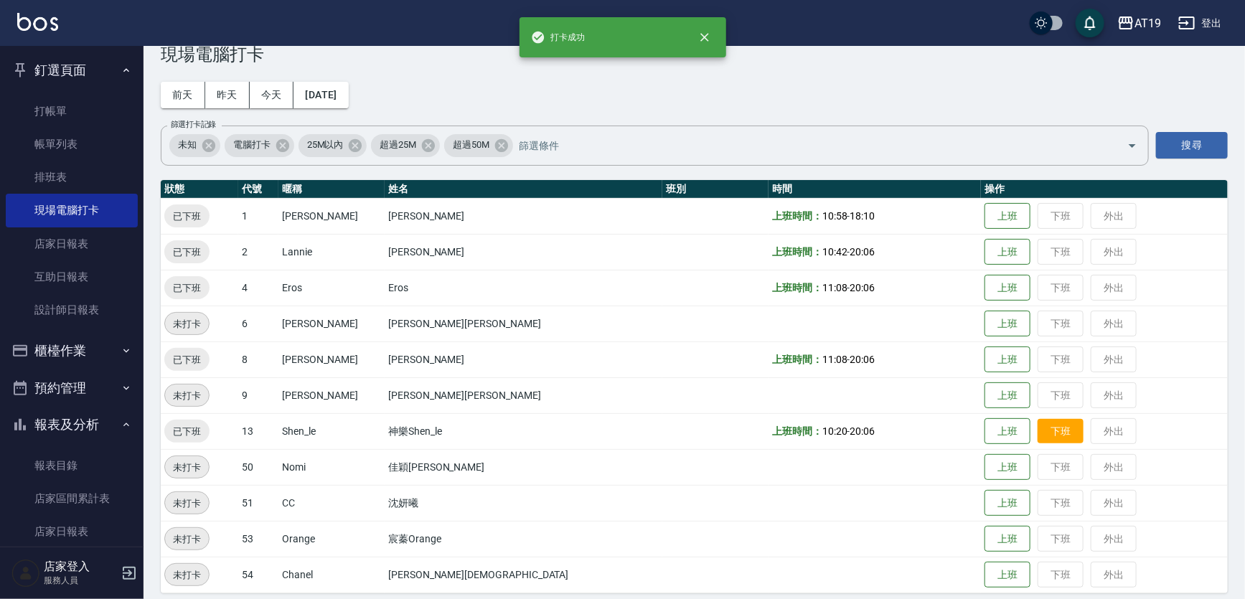
scroll to position [44, 0]
